Goal: Information Seeking & Learning: Check status

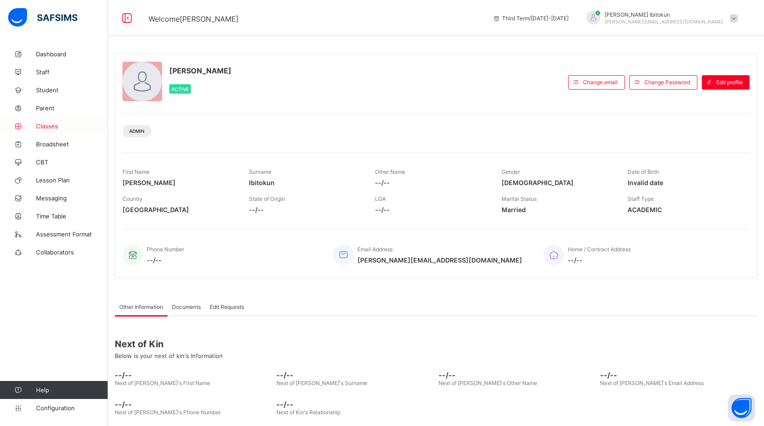
click at [59, 130] on link "Classes" at bounding box center [54, 126] width 108 height 18
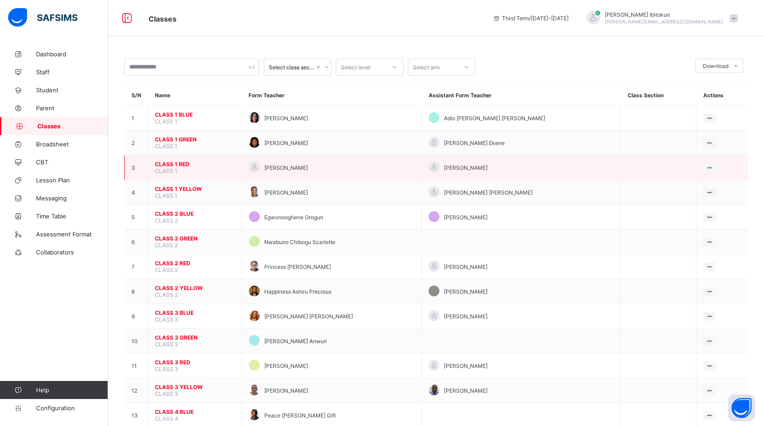
click at [176, 163] on span "CLASS 1 RED" at bounding box center [195, 164] width 80 height 7
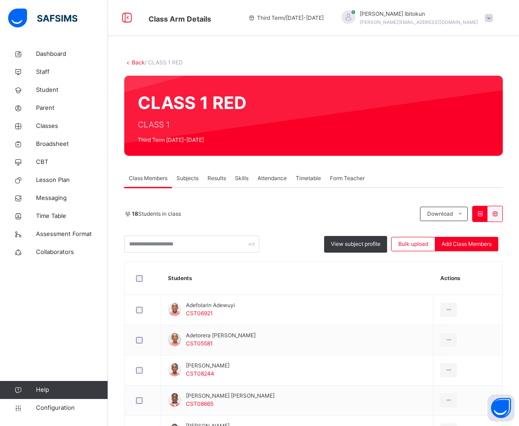
click at [215, 177] on span "Results" at bounding box center [217, 178] width 18 height 8
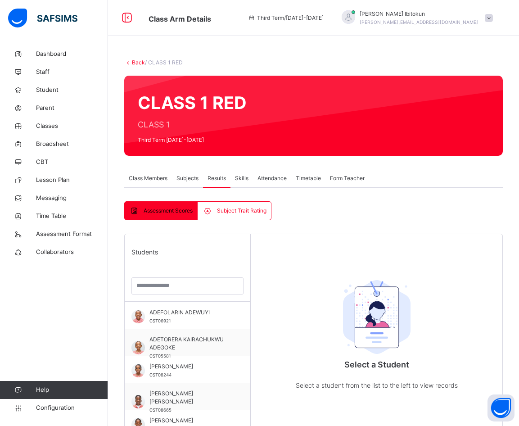
click at [235, 209] on span "Subject Trait Rating" at bounding box center [242, 211] width 50 height 8
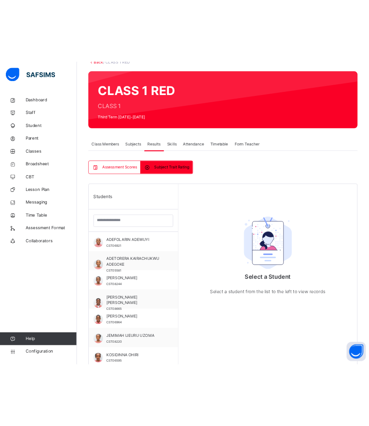
scroll to position [66, 0]
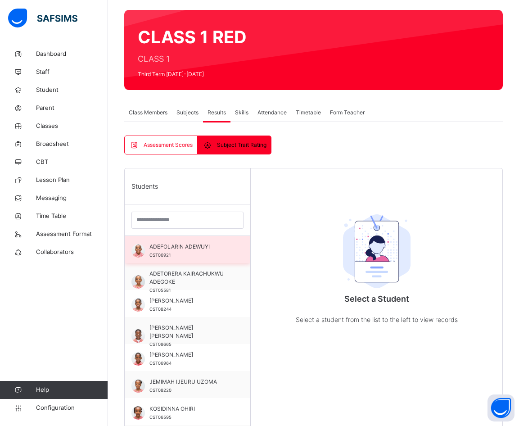
click at [215, 248] on span "ADEFOLARIN ADEWUYI" at bounding box center [189, 247] width 81 height 8
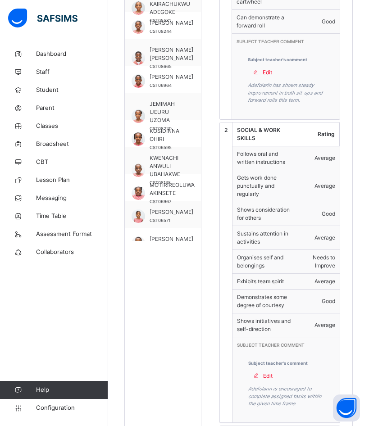
scroll to position [0, 0]
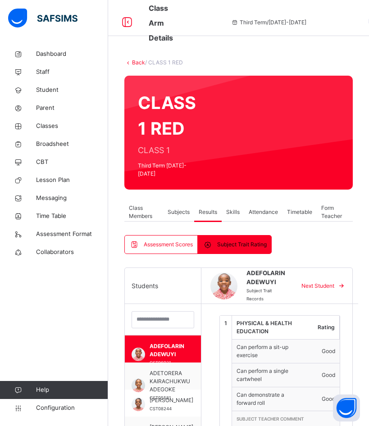
click at [181, 244] on span "Assessment Scores" at bounding box center [168, 244] width 49 height 8
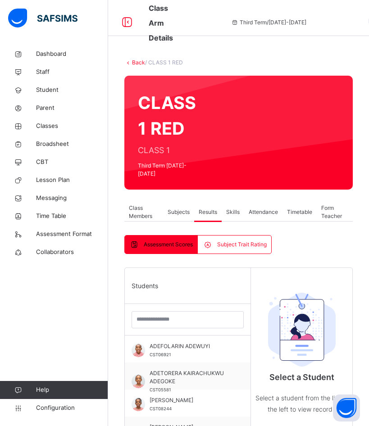
scroll to position [51, 0]
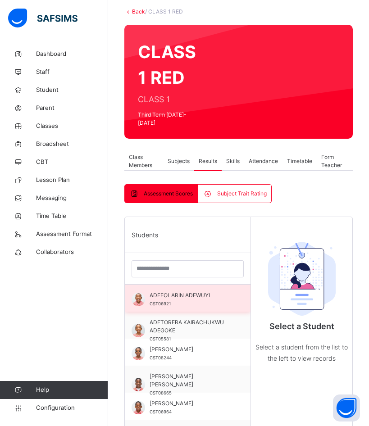
click at [189, 302] on div "ADEFOLARIN ADEWUYI CST06921" at bounding box center [189, 299] width 81 height 16
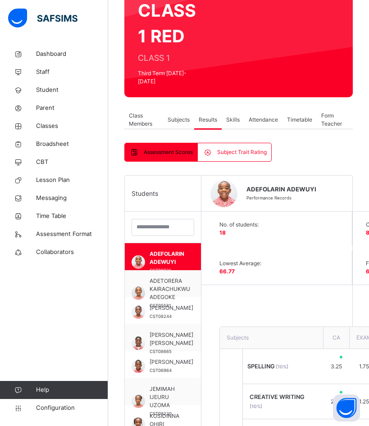
scroll to position [96, 0]
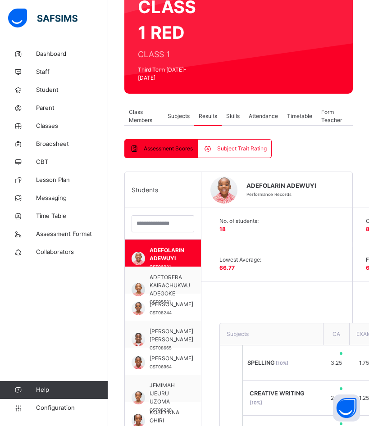
click at [218, 148] on span "Subject Trait Rating" at bounding box center [242, 149] width 50 height 8
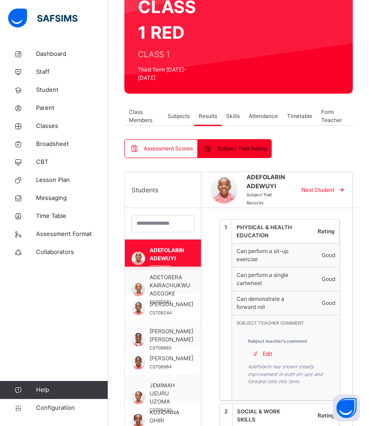
click at [176, 250] on span "ADEFOLARIN ADEWUYI" at bounding box center [166, 254] width 35 height 16
click at [175, 119] on span "Subjects" at bounding box center [178, 116] width 22 height 8
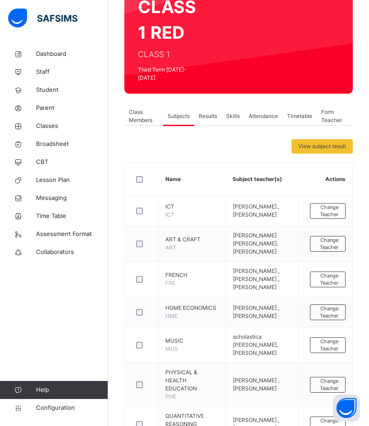
click at [208, 116] on span "Results" at bounding box center [208, 116] width 18 height 8
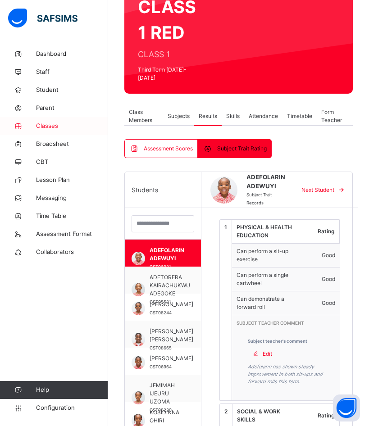
click at [53, 127] on span "Classes" at bounding box center [72, 126] width 72 height 9
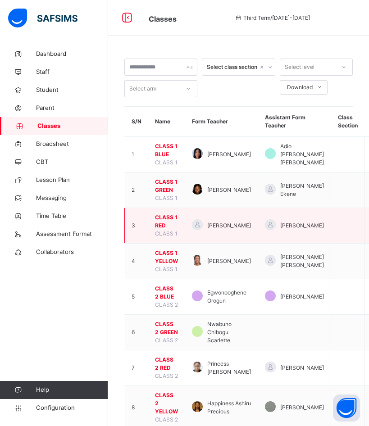
click at [169, 217] on span "CLASS 1 RED" at bounding box center [166, 221] width 23 height 16
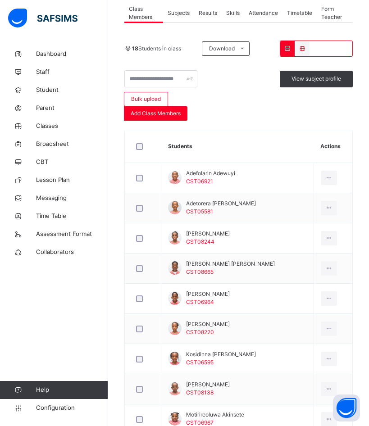
scroll to position [167, 0]
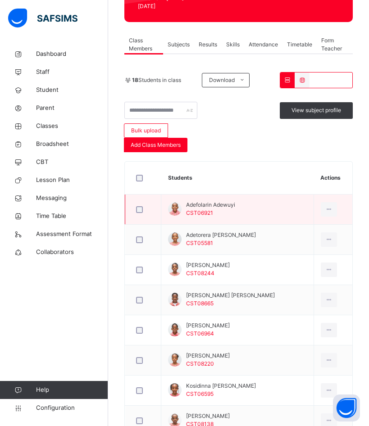
click at [226, 208] on span "Adefolarin Adewuyi" at bounding box center [210, 205] width 49 height 8
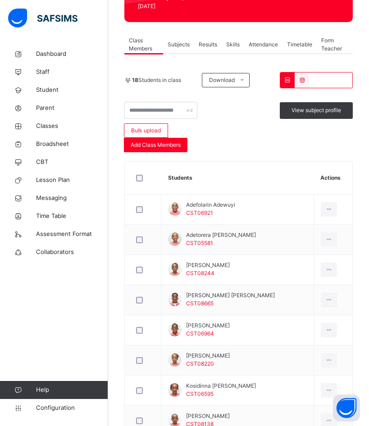
click at [215, 45] on span "Results" at bounding box center [208, 45] width 18 height 8
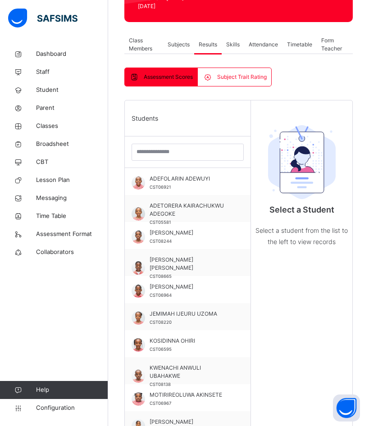
click at [250, 81] on span "Subject Trait Rating" at bounding box center [242, 77] width 50 height 8
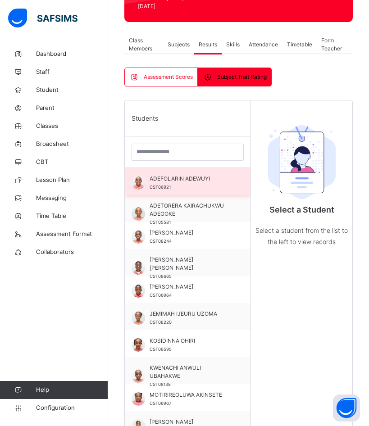
click at [176, 191] on div "ADEFOLARIN ADEWUYI CST06921" at bounding box center [188, 181] width 126 height 27
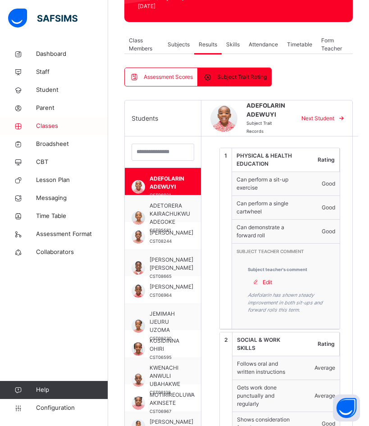
click at [45, 125] on span "Classes" at bounding box center [72, 126] width 72 height 9
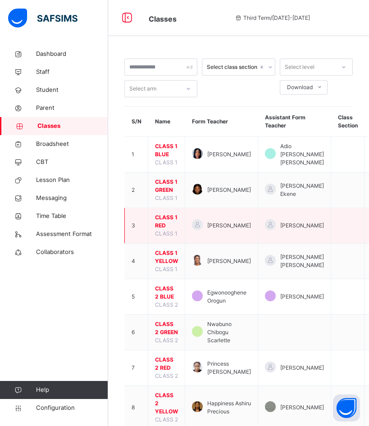
click at [163, 219] on span "CLASS 1 RED" at bounding box center [166, 221] width 23 height 16
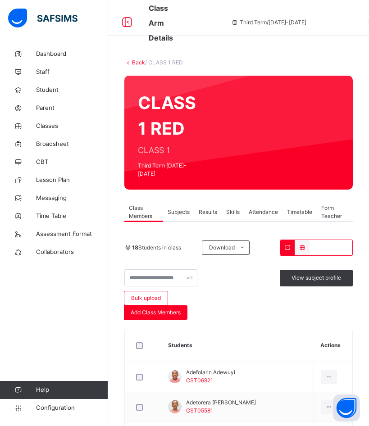
click at [203, 211] on span "Results" at bounding box center [208, 212] width 18 height 8
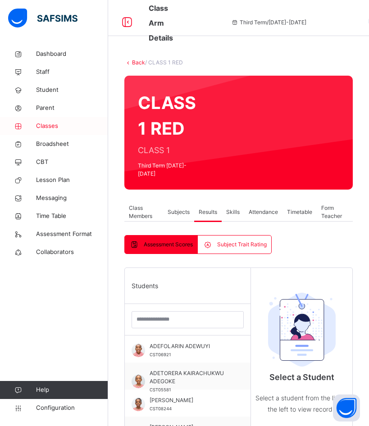
click at [51, 125] on span "Classes" at bounding box center [72, 126] width 72 height 9
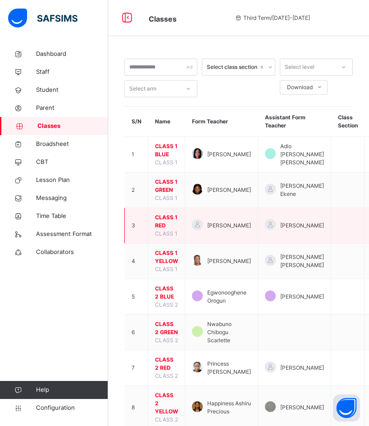
click at [168, 216] on span "CLASS 1 RED" at bounding box center [166, 221] width 23 height 16
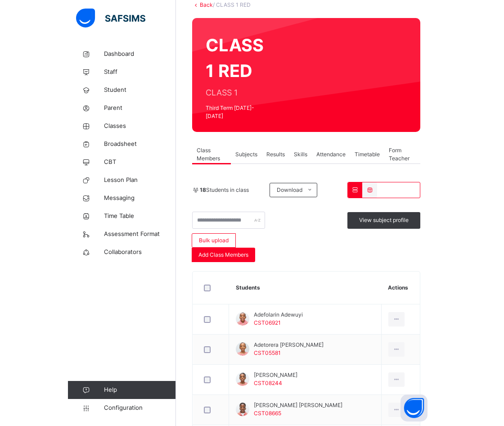
scroll to position [60, 0]
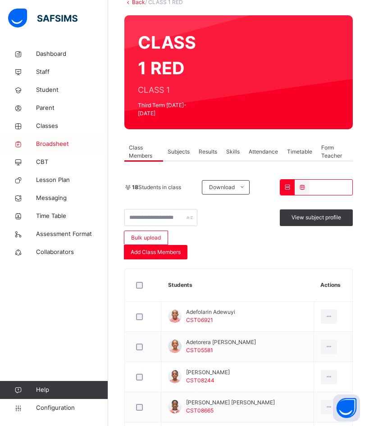
click at [59, 150] on link "Broadsheet" at bounding box center [54, 144] width 108 height 18
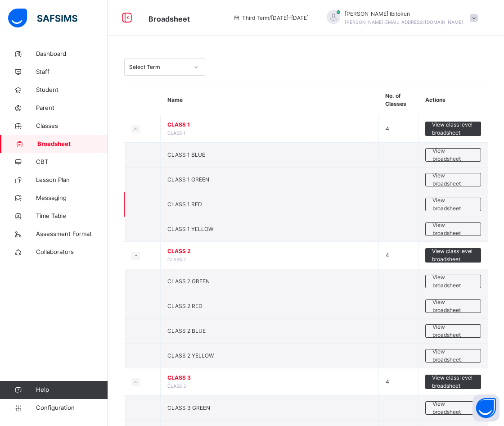
click at [194, 201] on span "CLASS 1 RED" at bounding box center [184, 204] width 35 height 7
click at [447, 204] on span "View broadsheet" at bounding box center [453, 204] width 41 height 16
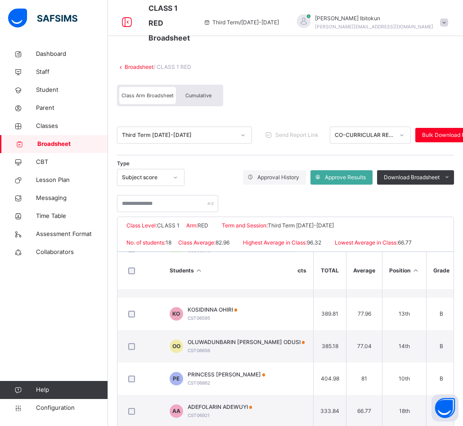
scroll to position [89, 746]
click at [179, 176] on div at bounding box center [175, 177] width 15 height 14
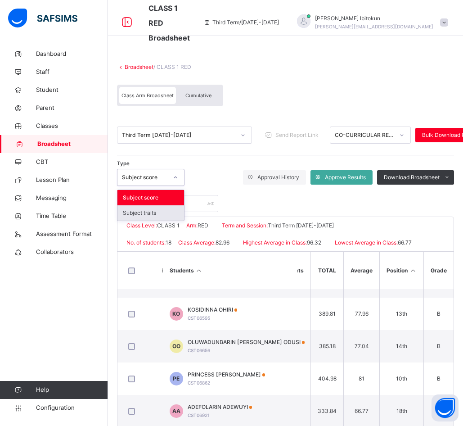
click at [170, 215] on div "Subject traits" at bounding box center [151, 212] width 67 height 15
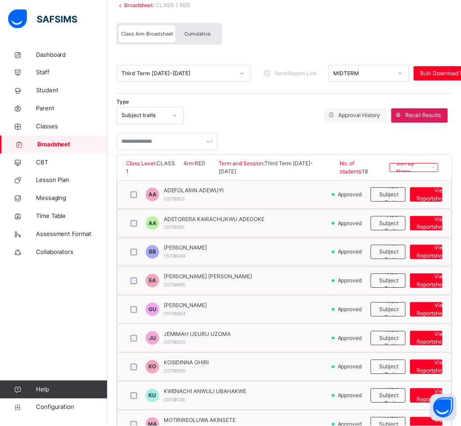
scroll to position [63, 0]
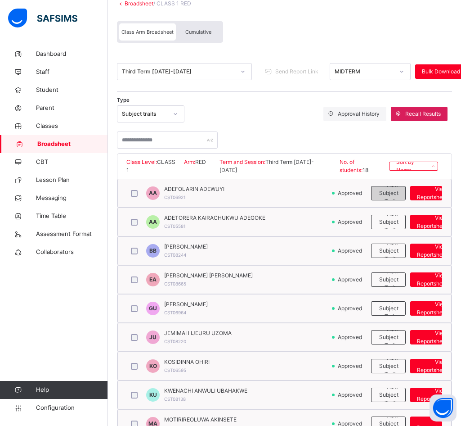
click at [394, 194] on span "View Subject Traits" at bounding box center [389, 193] width 20 height 24
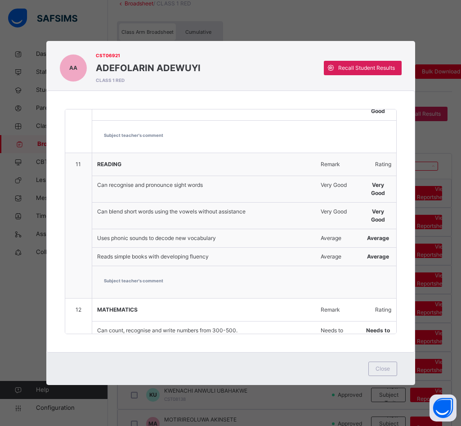
scroll to position [1302, 0]
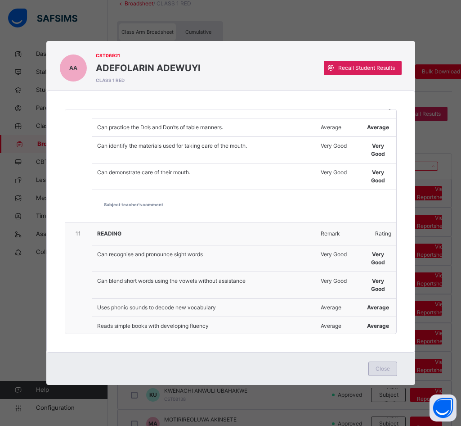
click at [383, 367] on span "Close" at bounding box center [383, 369] width 14 height 8
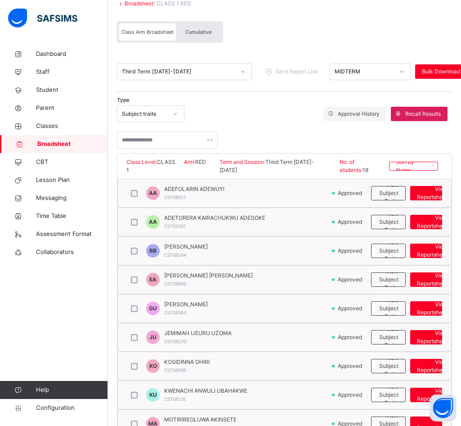
click at [148, 113] on div "Subject traits" at bounding box center [145, 114] width 46 height 8
click at [150, 136] on div "Subject score" at bounding box center [151, 134] width 67 height 15
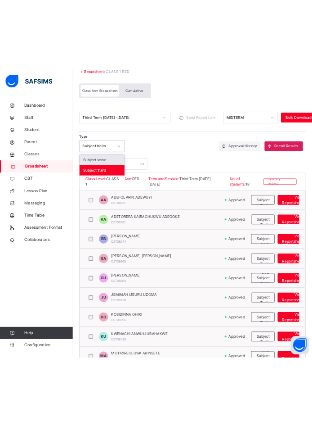
scroll to position [0, 0]
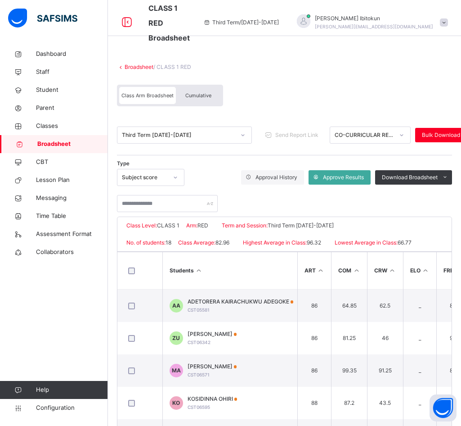
click at [139, 176] on div "Subject score" at bounding box center [145, 177] width 46 height 8
click at [146, 212] on div "Subject traits" at bounding box center [151, 212] width 67 height 15
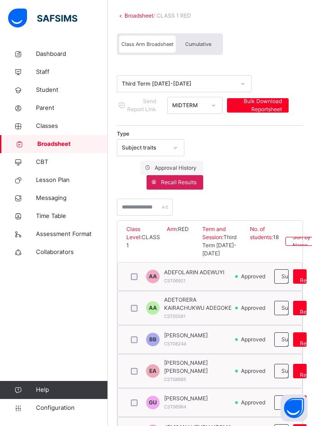
scroll to position [52, 0]
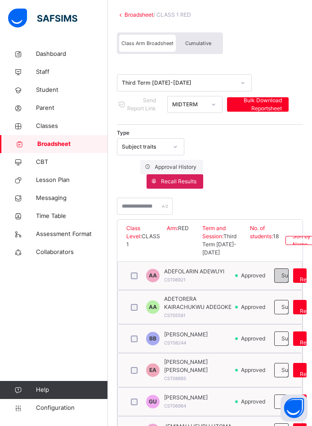
click at [280, 275] on div "View Subject Traits" at bounding box center [282, 275] width 14 height 14
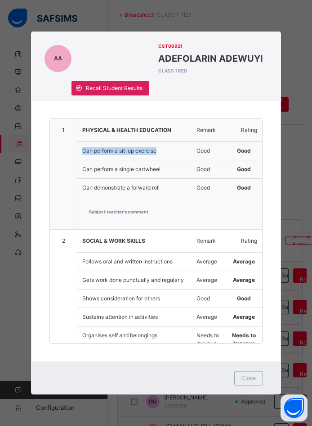
drag, startPoint x: 161, startPoint y: 150, endPoint x: 82, endPoint y: 151, distance: 78.3
click at [82, 151] on div "Can perform a sit-up exercise" at bounding box center [134, 150] width 113 height 17
copy div "Can perform a sit-up exercise"
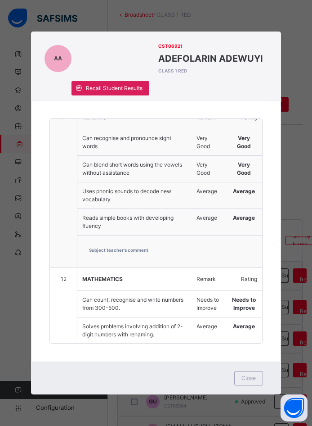
scroll to position [2084, 0]
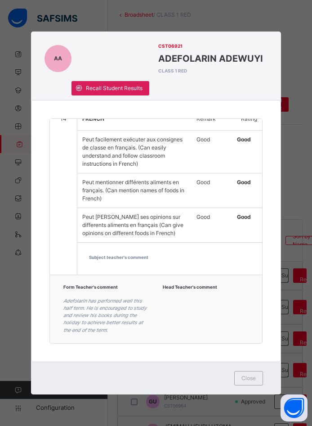
click at [194, 55] on span "ADEFOLARIN ADEWUYI" at bounding box center [215, 59] width 114 height 14
copy span "ADEFOLARIN"
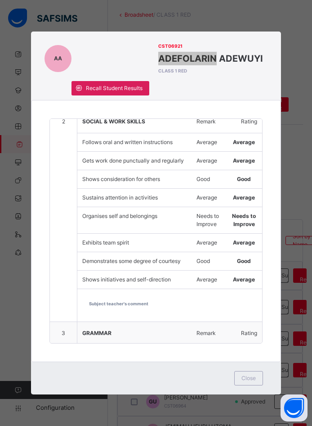
scroll to position [0, 0]
